Goal: Task Accomplishment & Management: Complete application form

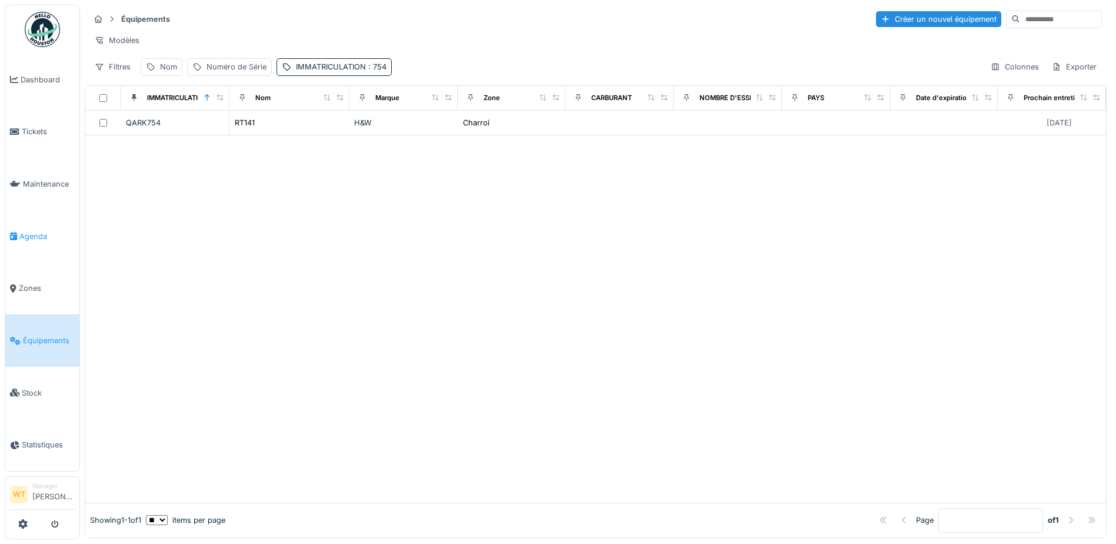
click at [32, 231] on span "Agenda" at bounding box center [46, 236] width 55 height 11
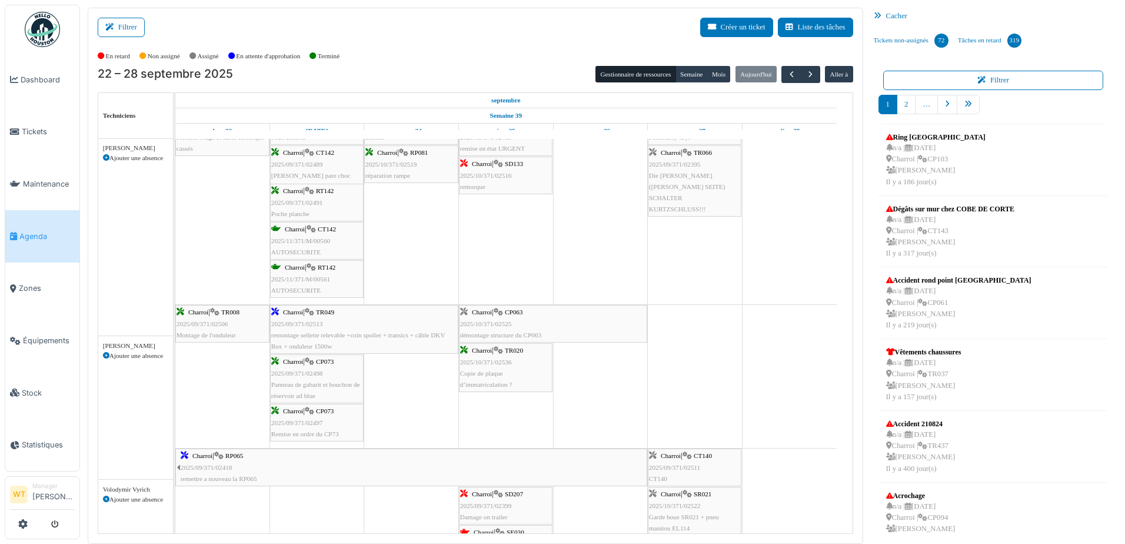
scroll to position [824, 0]
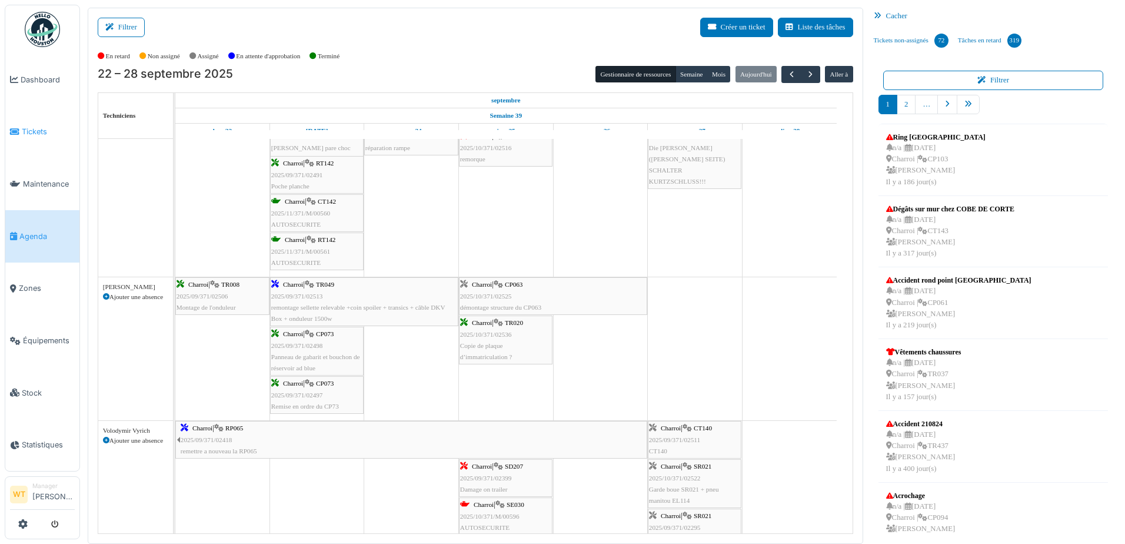
click at [26, 133] on span "Tickets" at bounding box center [48, 131] width 53 height 11
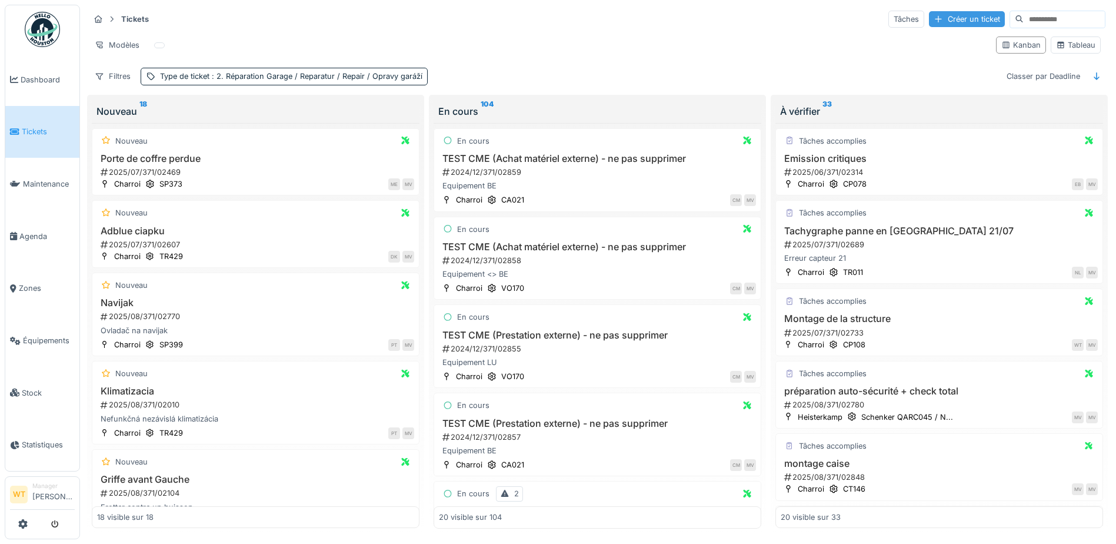
drag, startPoint x: 911, startPoint y: 21, endPoint x: 911, endPoint y: 12, distance: 8.3
click at [929, 18] on div "Créer un ticket" at bounding box center [967, 19] width 76 height 16
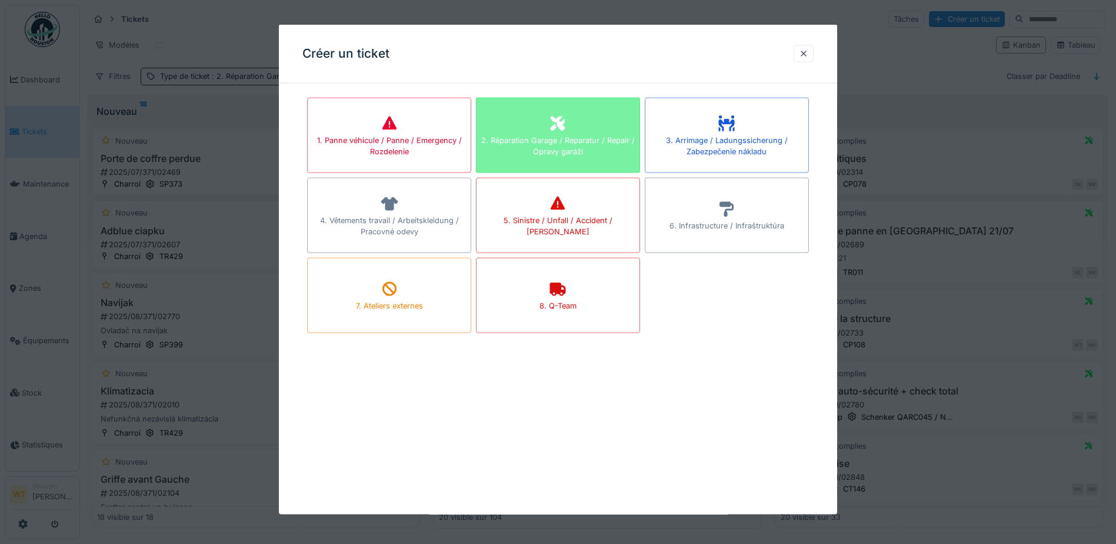
click at [578, 130] on div "2. Réparation Garage / Reparatur / Repair / Opravy garáží" at bounding box center [558, 135] width 164 height 75
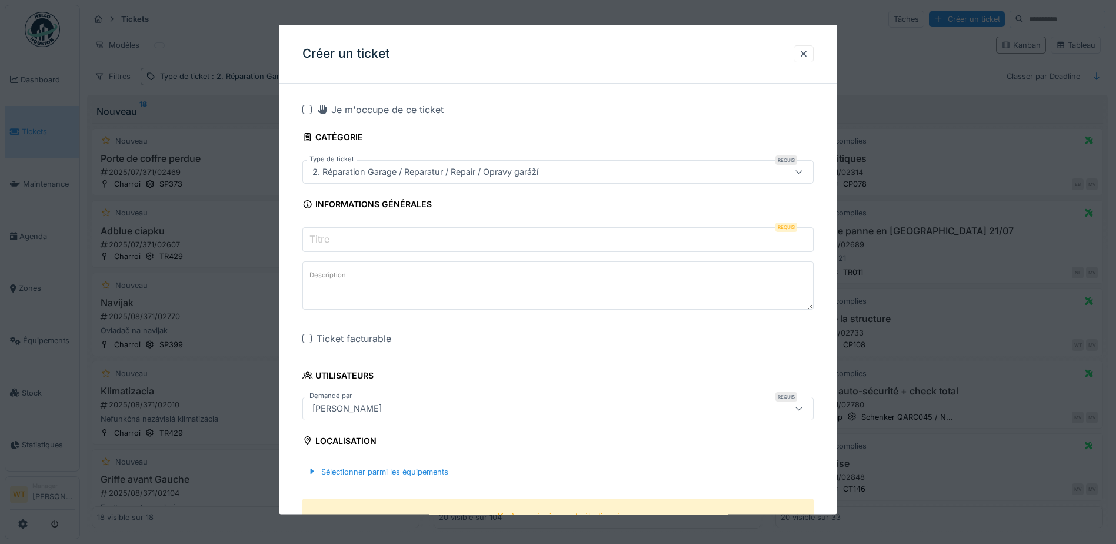
click at [430, 237] on input "Titre" at bounding box center [557, 239] width 511 height 25
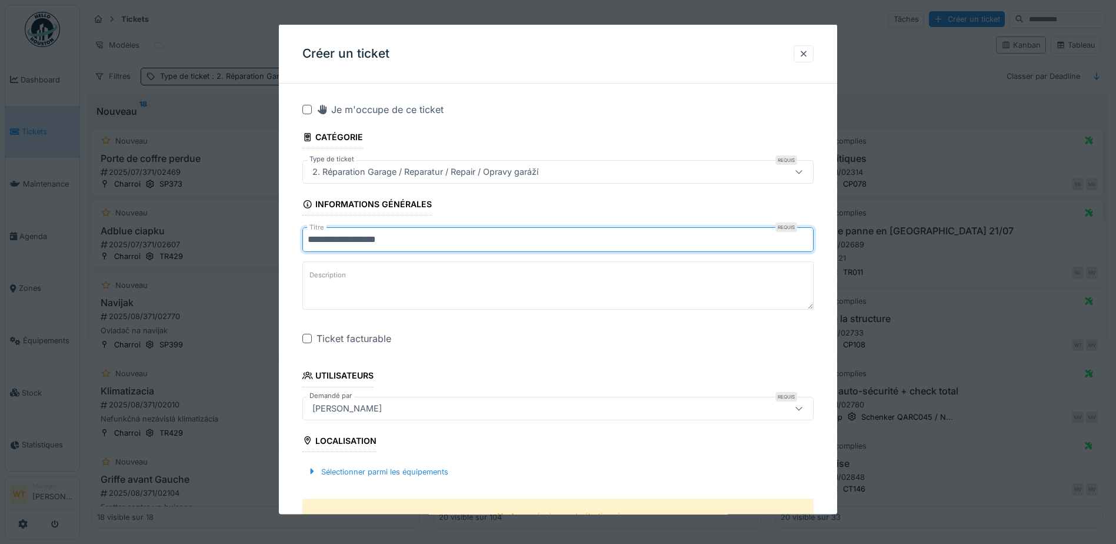
type input "**********"
click at [302, 338] on div "**********" at bounding box center [558, 537] width 558 height 889
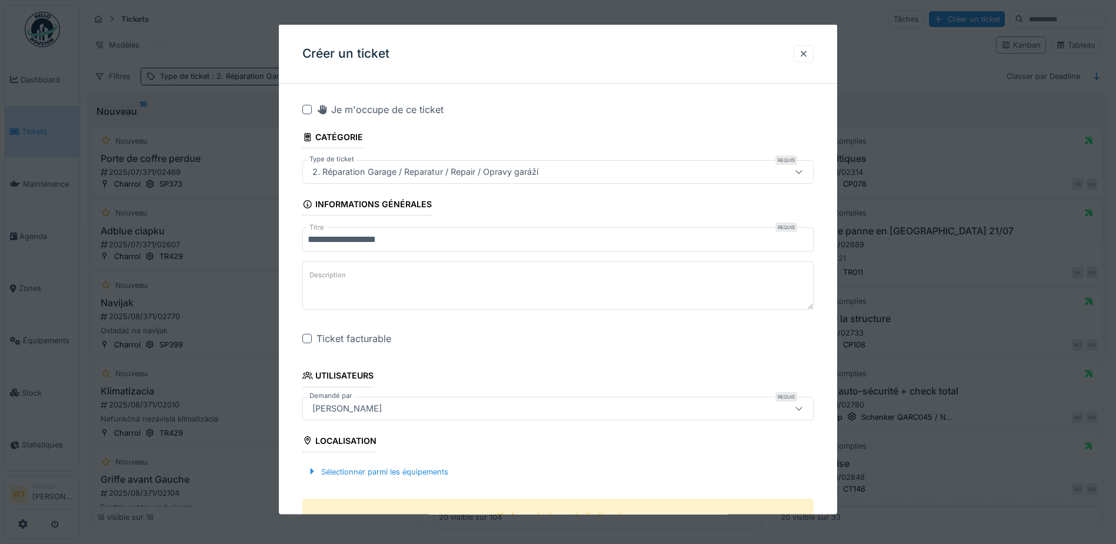
click at [310, 340] on div at bounding box center [306, 338] width 9 height 9
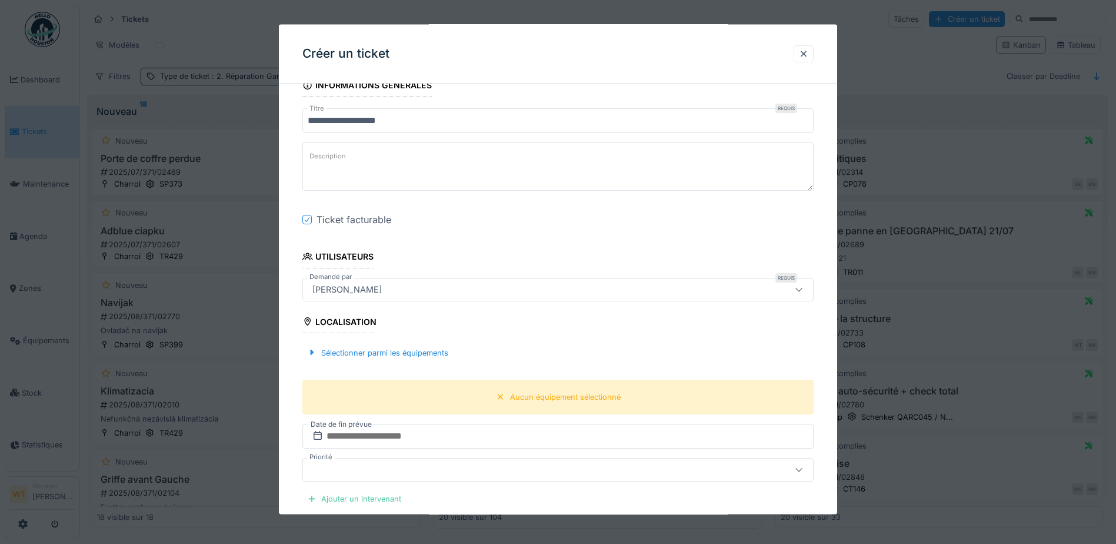
scroll to position [177, 0]
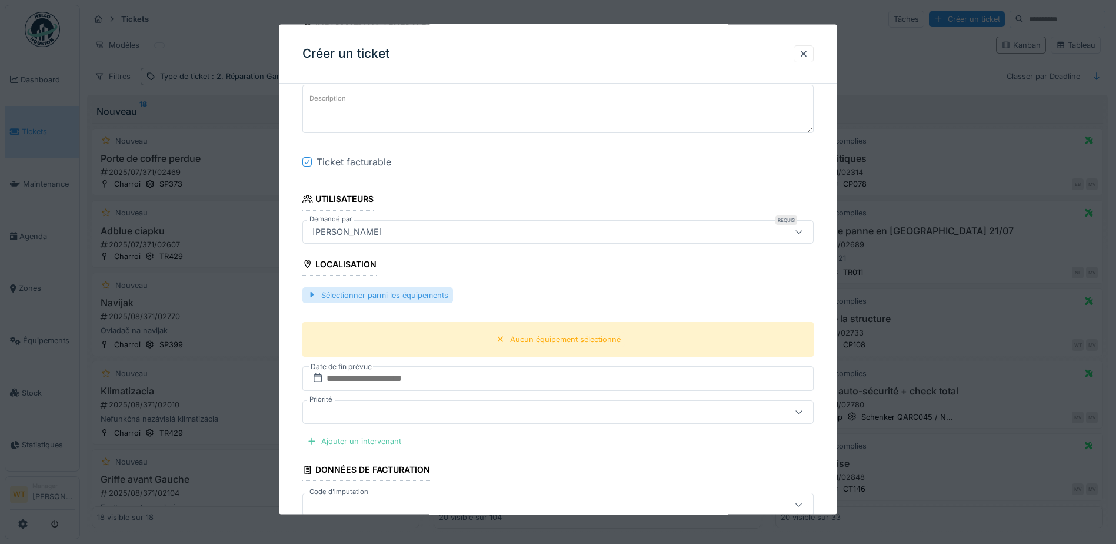
click at [408, 294] on div "Sélectionner parmi les équipements" at bounding box center [377, 295] width 151 height 16
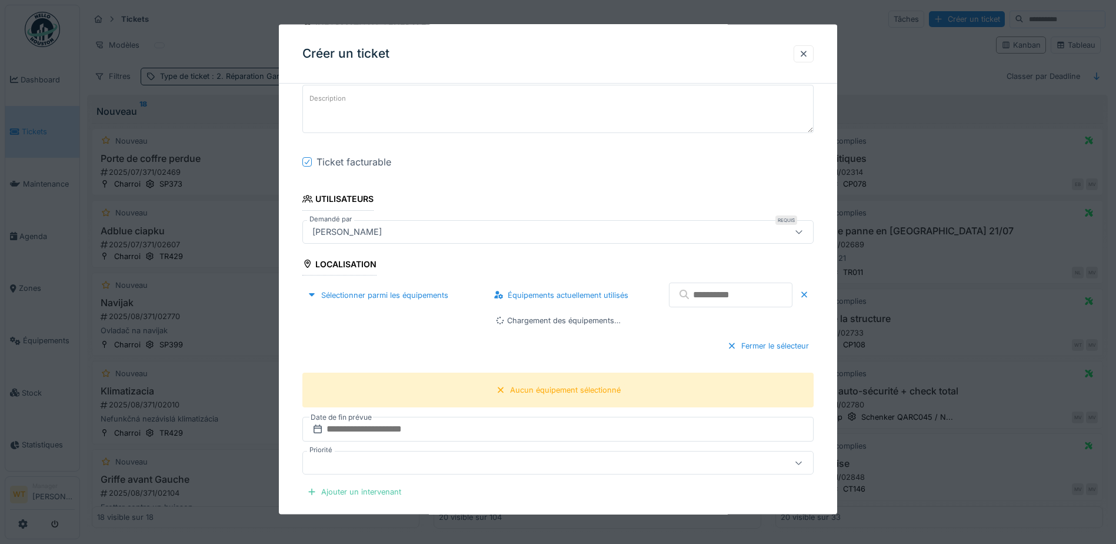
click at [710, 291] on input "text" at bounding box center [731, 294] width 124 height 25
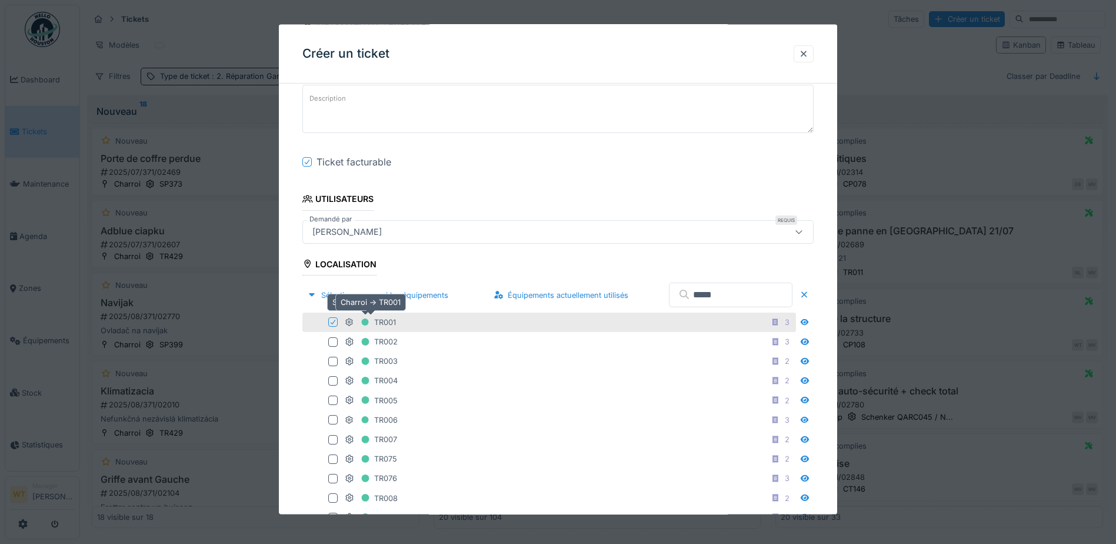
click at [362, 322] on icon at bounding box center [366, 322] width 8 height 8
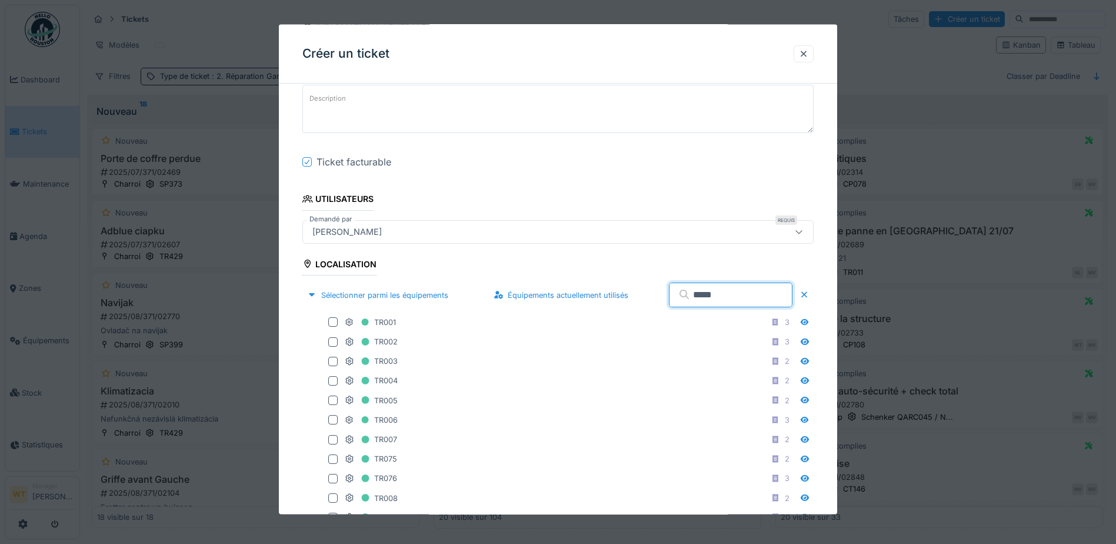
click at [721, 292] on input "*****" at bounding box center [731, 294] width 124 height 25
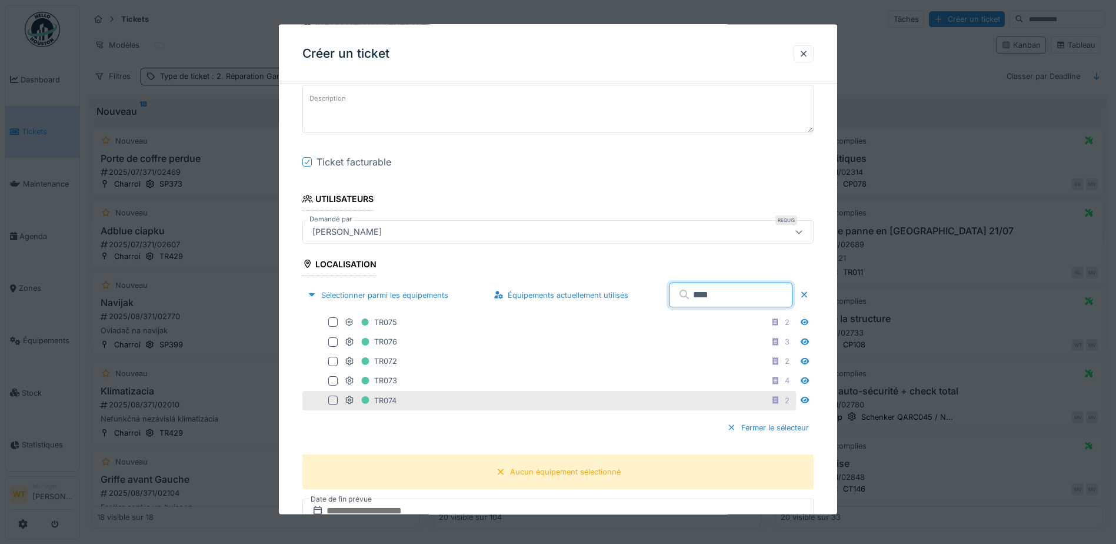
type input "****"
click at [450, 403] on div "TR074 2" at bounding box center [569, 399] width 449 height 15
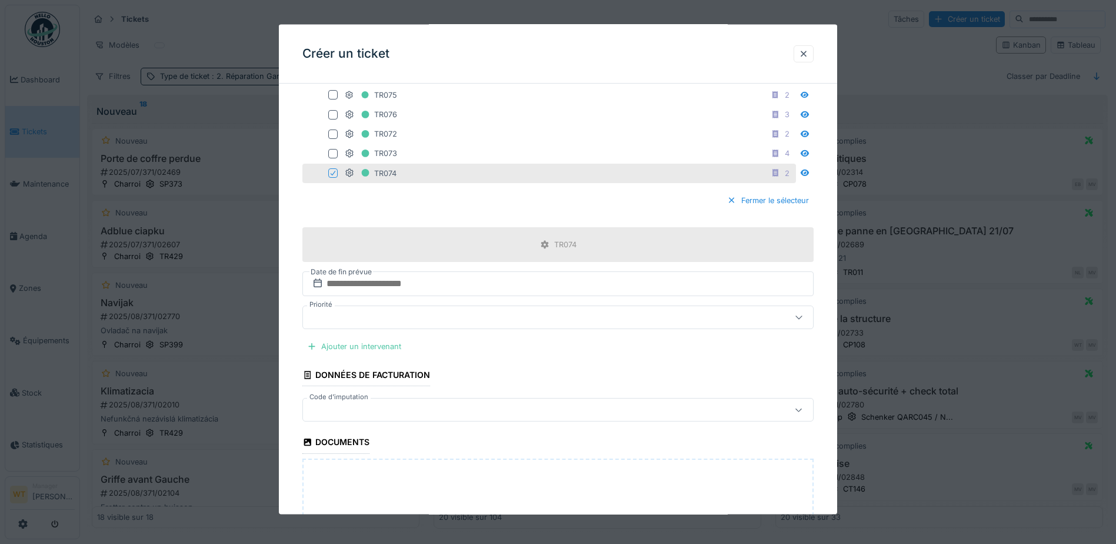
scroll to position [412, 0]
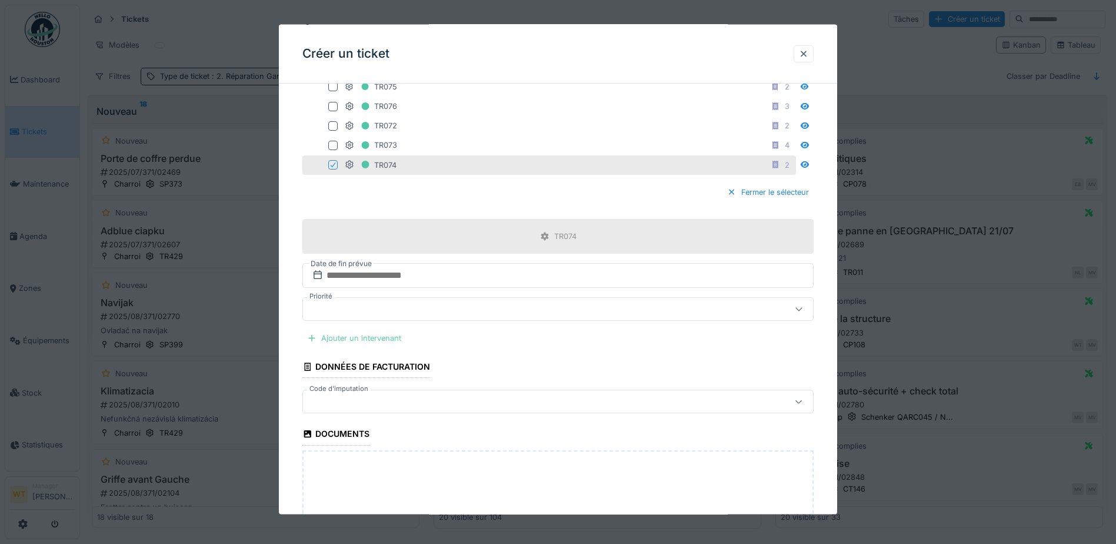
click at [388, 340] on div "Ajouter un intervenant" at bounding box center [354, 338] width 104 height 16
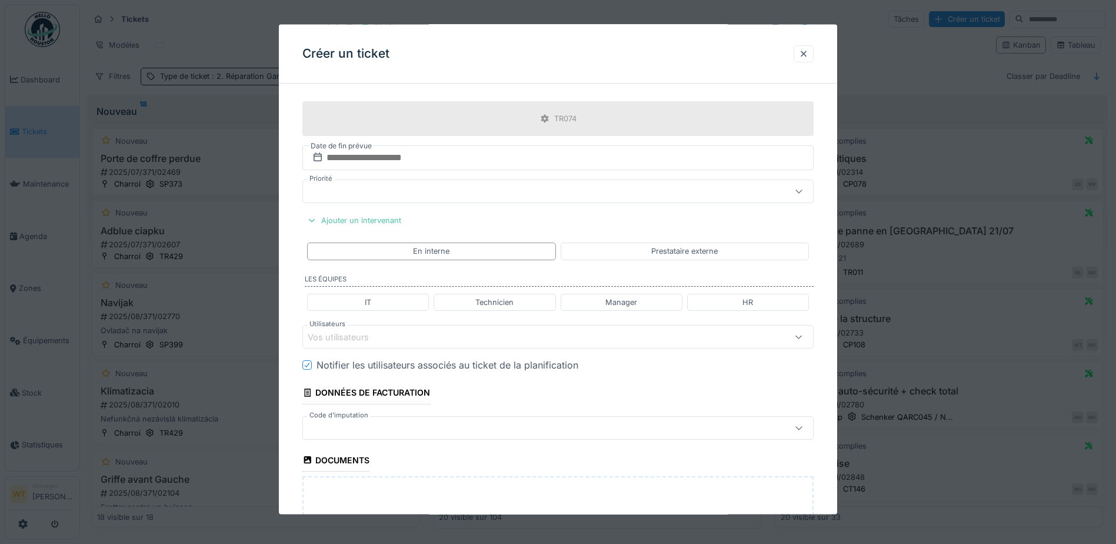
click at [451, 341] on div "Vos utilisateurs" at bounding box center [528, 336] width 441 height 13
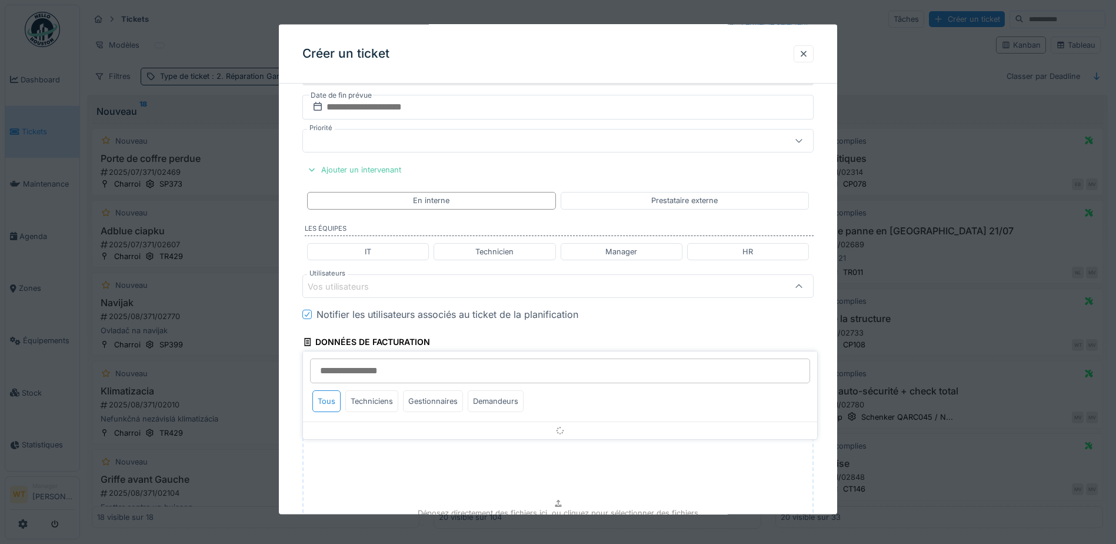
scroll to position [597, 0]
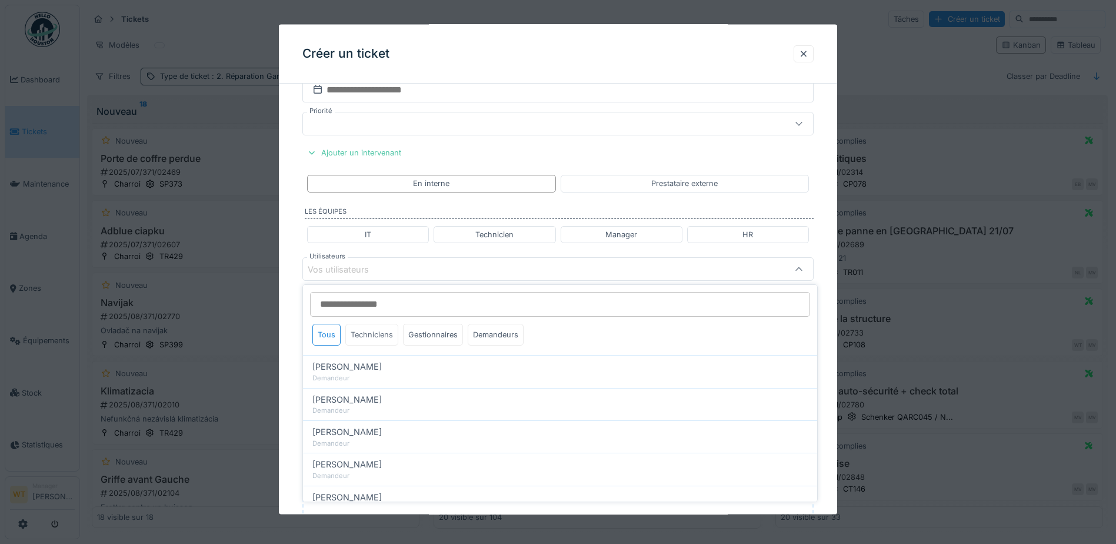
click at [372, 334] on div "Techniciens" at bounding box center [371, 335] width 53 height 22
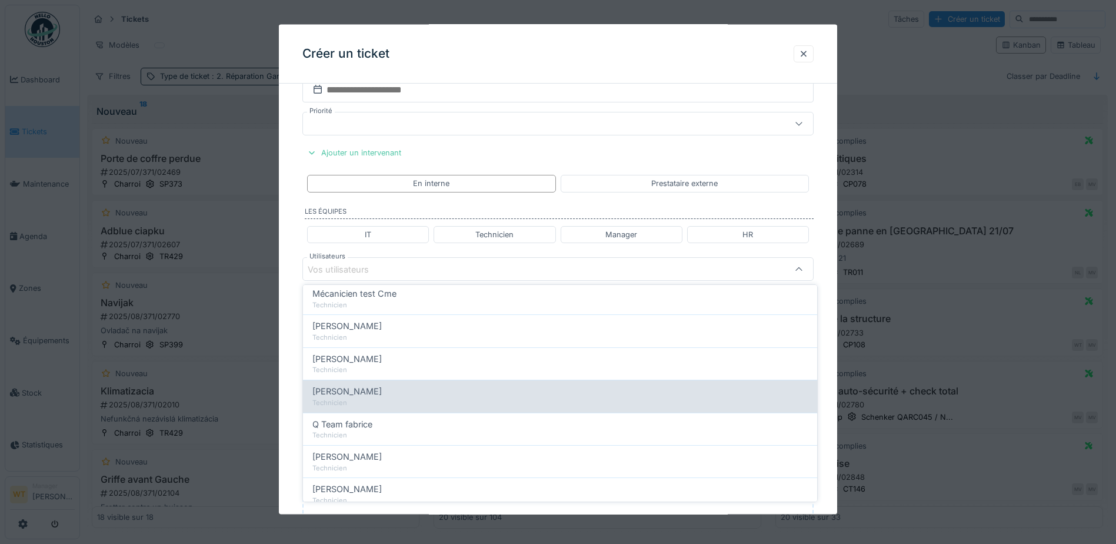
scroll to position [177, 0]
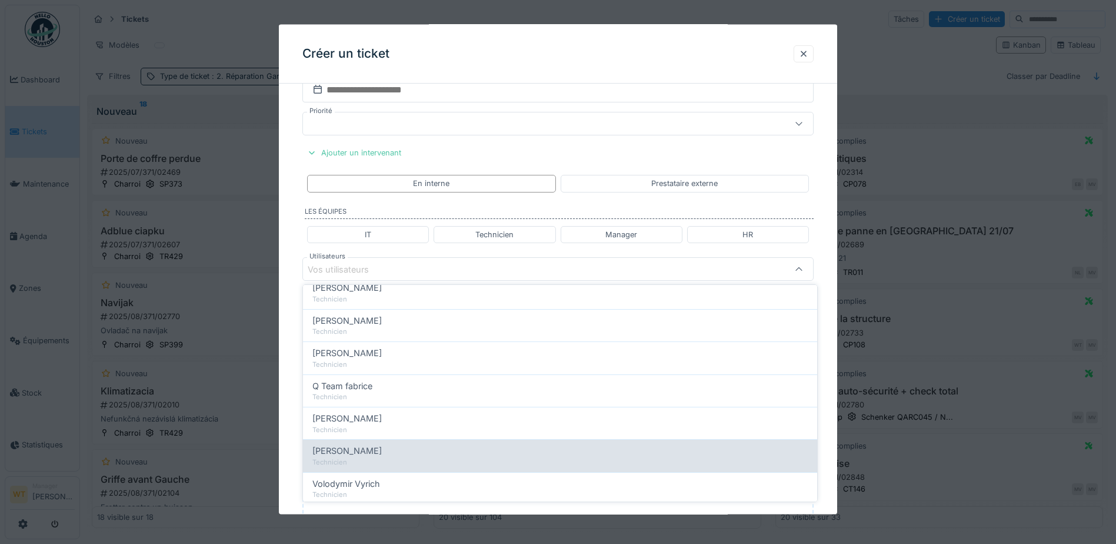
click at [388, 452] on div "[PERSON_NAME]" at bounding box center [559, 450] width 495 height 13
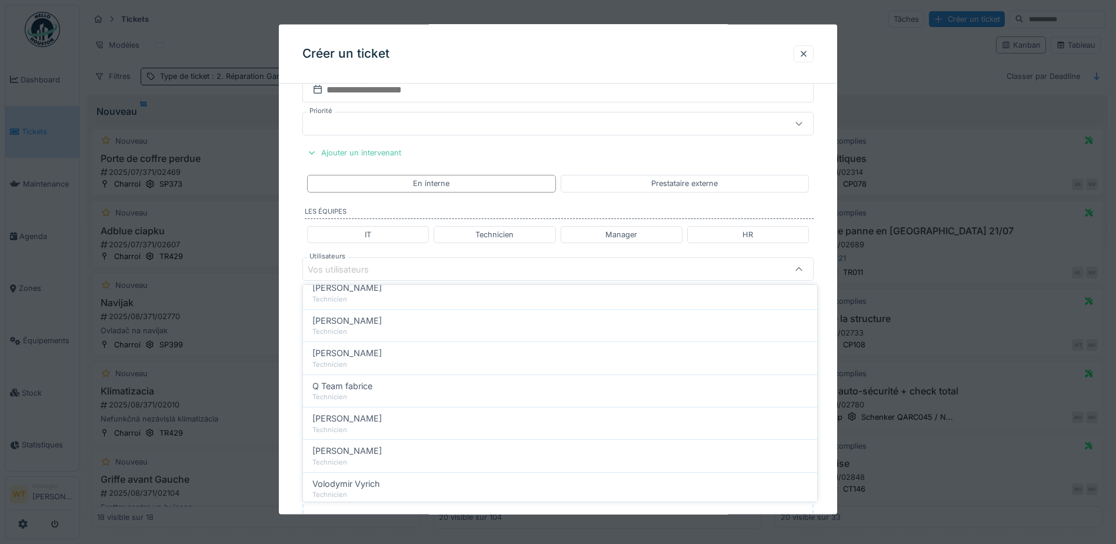
type input "****"
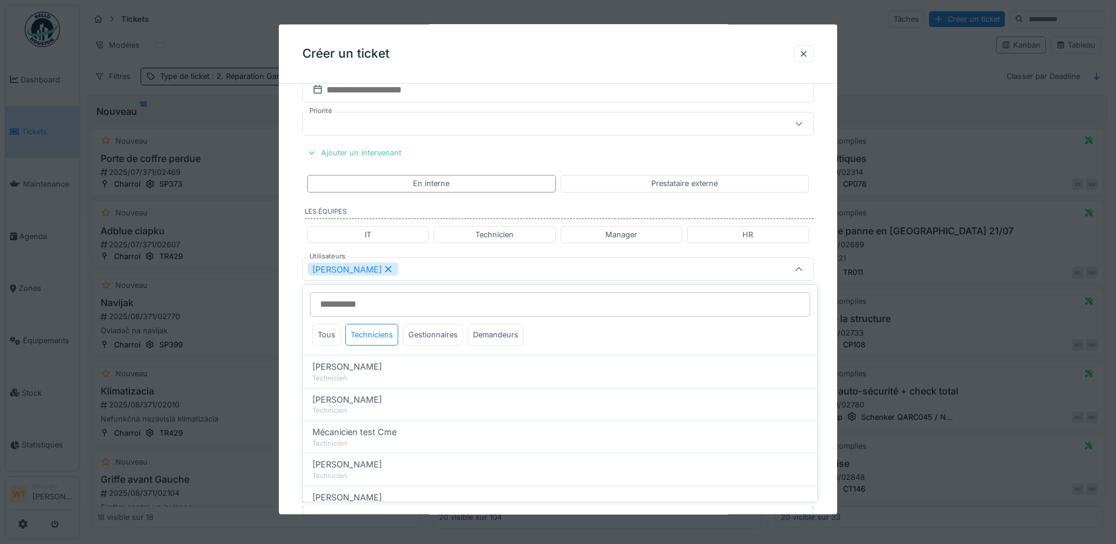
click at [454, 278] on div "[PERSON_NAME]" at bounding box center [557, 269] width 511 height 24
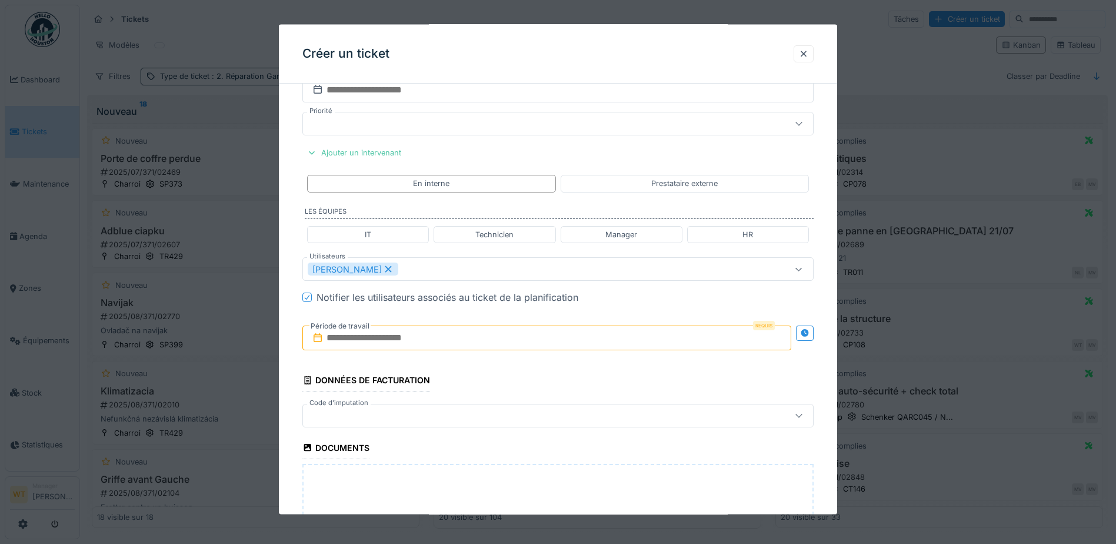
click at [382, 345] on input "text" at bounding box center [546, 337] width 489 height 25
click at [568, 473] on div "26" at bounding box center [568, 472] width 16 height 17
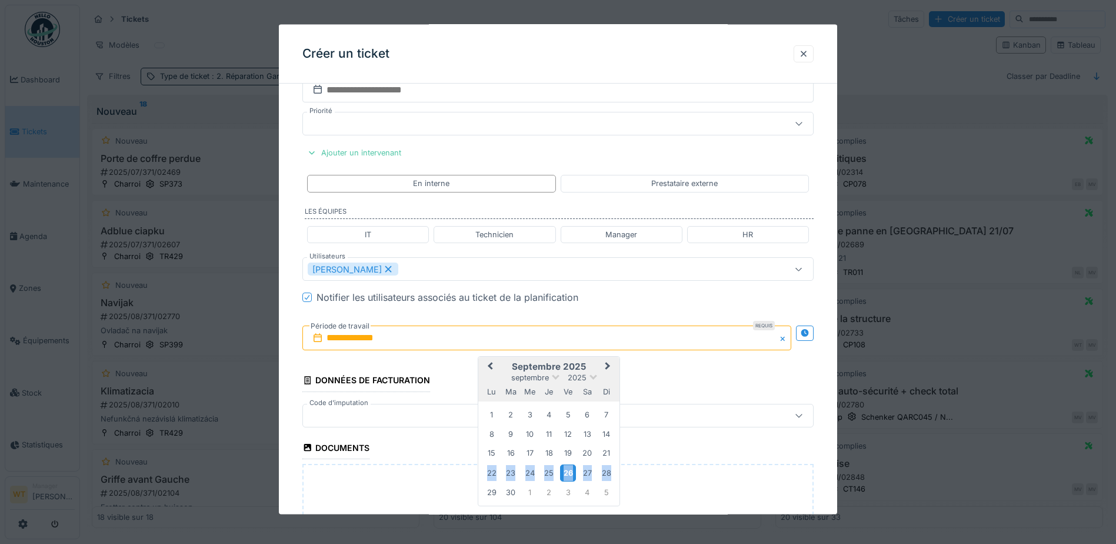
click at [568, 472] on div "26" at bounding box center [568, 472] width 16 height 17
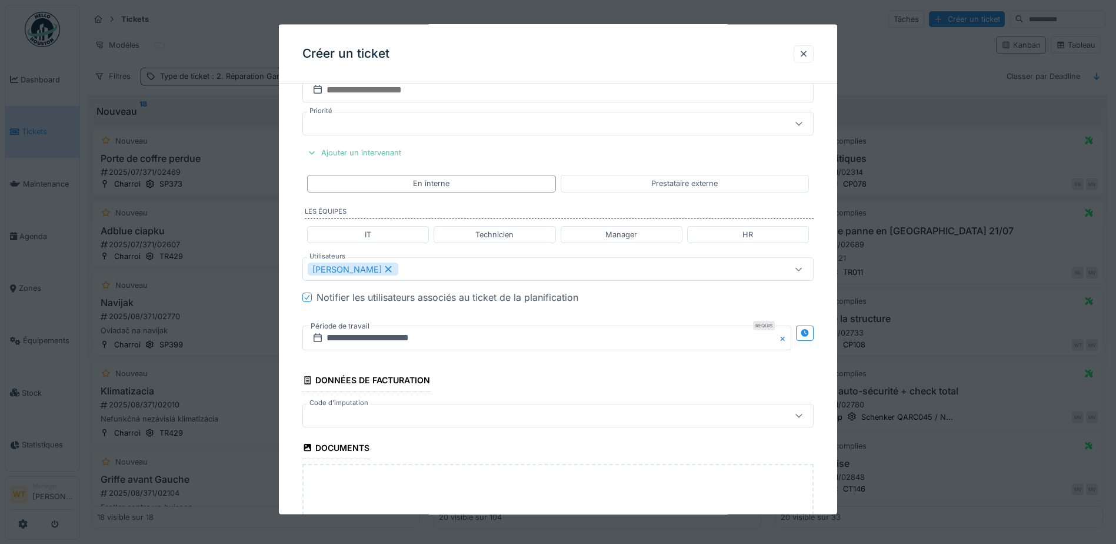
click at [435, 411] on div at bounding box center [528, 414] width 441 height 13
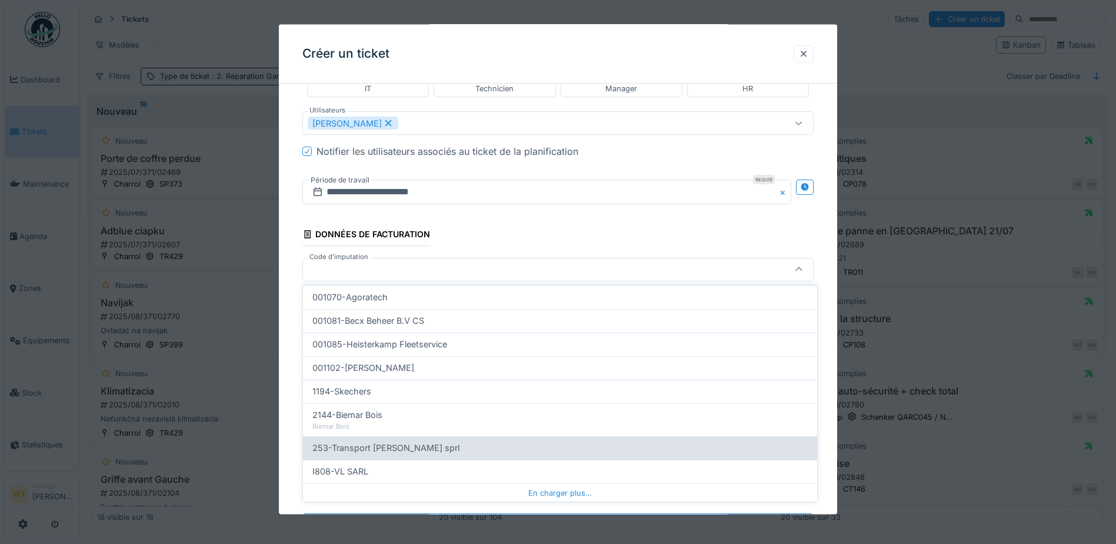
scroll to position [375, 0]
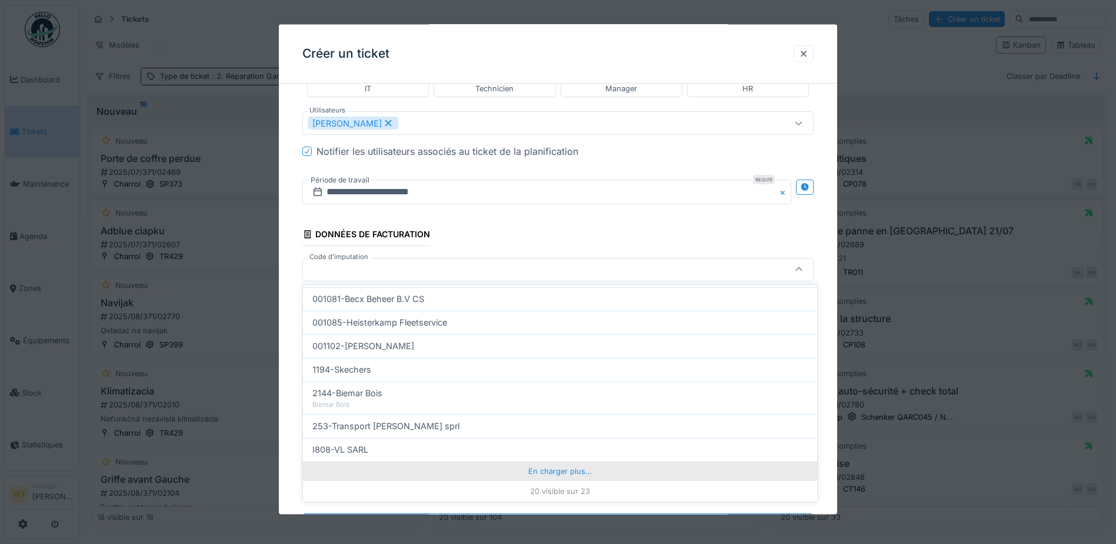
click at [525, 470] on div "En charger plus…" at bounding box center [560, 470] width 514 height 19
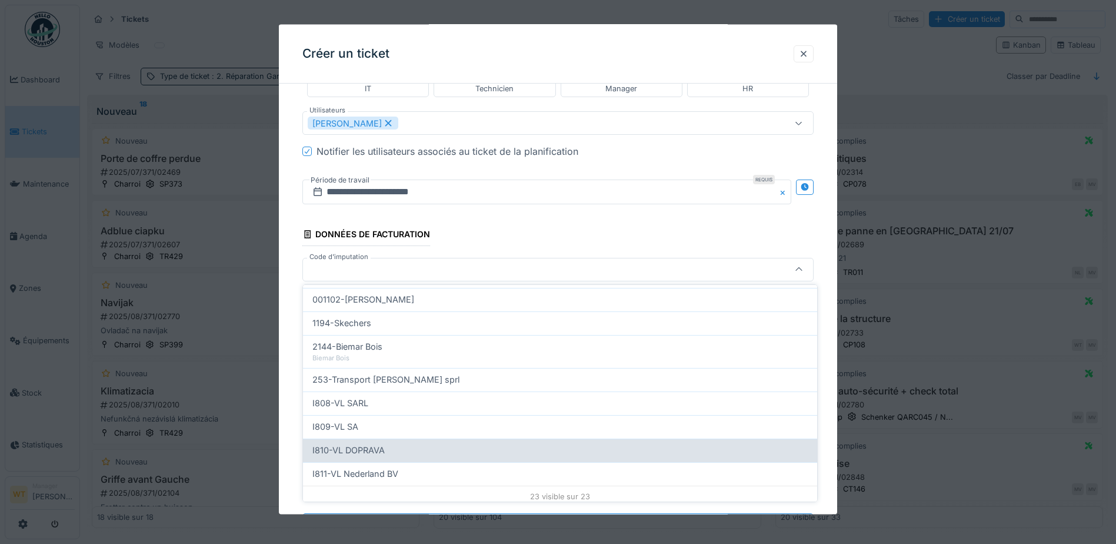
scroll to position [427, 0]
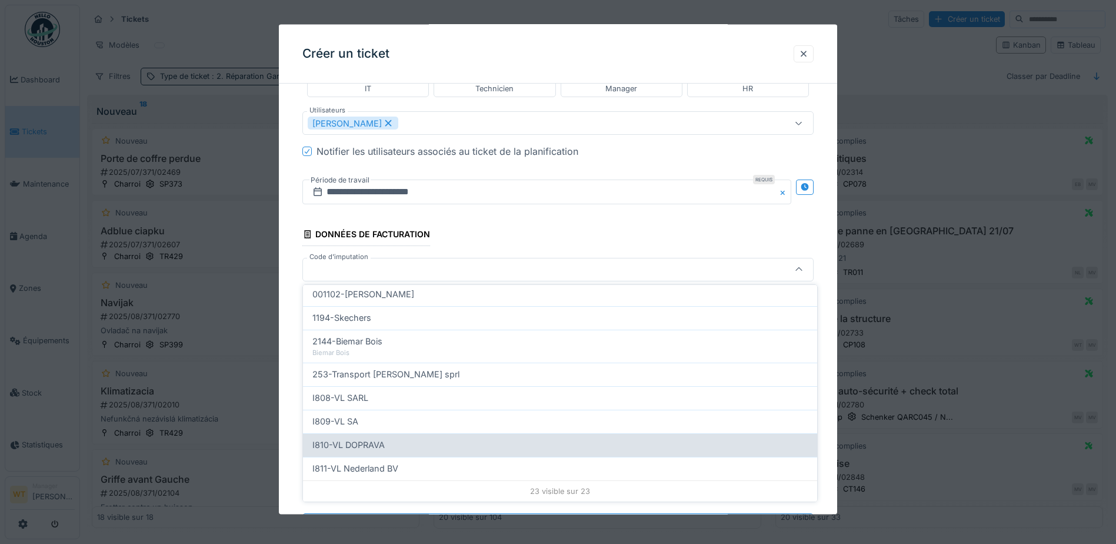
click at [440, 445] on div "I810-VL DOPRAVA" at bounding box center [559, 444] width 495 height 13
type input "***"
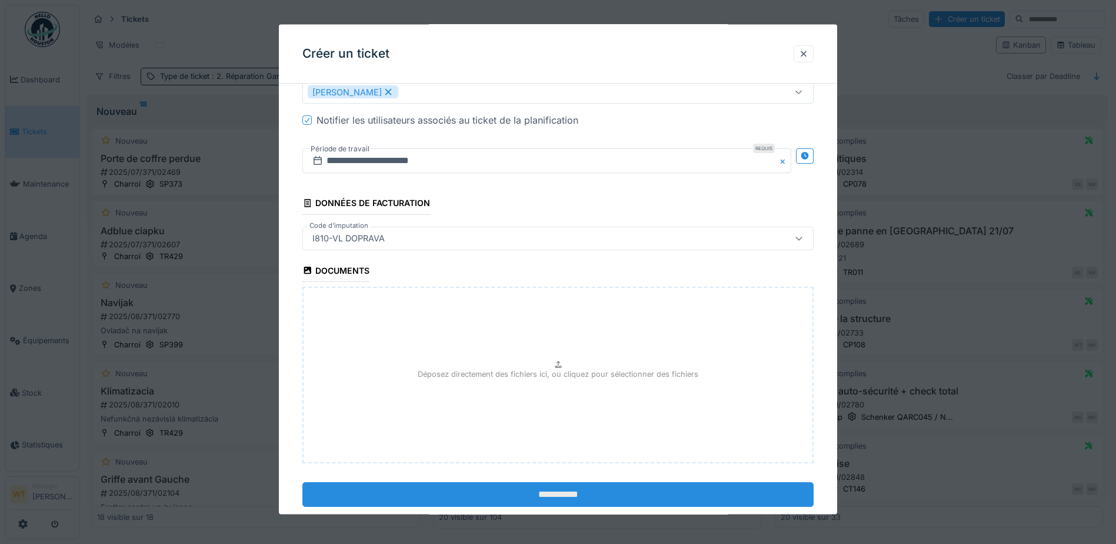
scroll to position [800, 0]
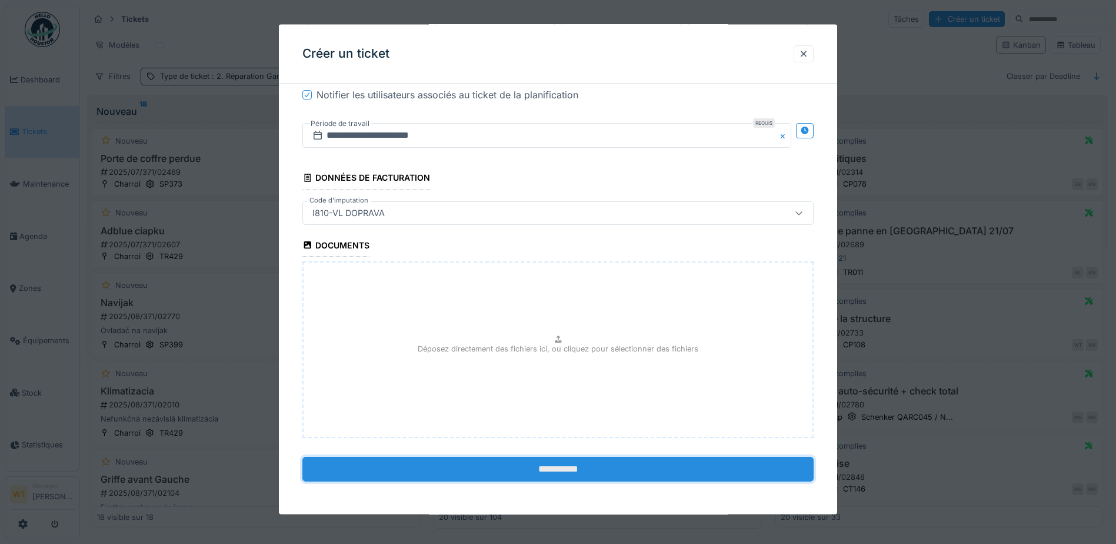
click at [533, 475] on input "**********" at bounding box center [557, 468] width 511 height 25
